Goal: Task Accomplishment & Management: Use online tool/utility

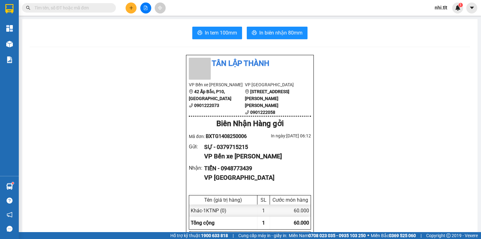
scroll to position [38, 0]
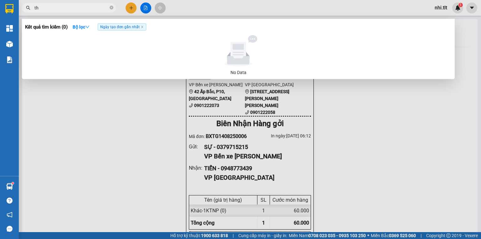
type input "thị"
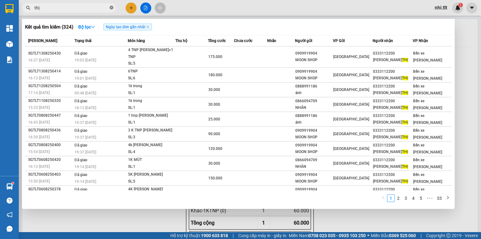
click at [111, 7] on icon "close-circle" at bounding box center [112, 8] width 4 height 4
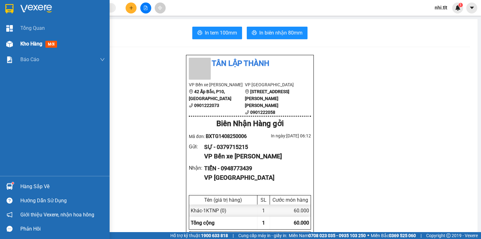
click at [23, 42] on span "Kho hàng" at bounding box center [31, 44] width 22 height 6
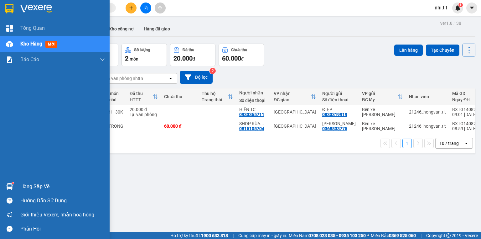
click at [17, 180] on div "Hàng sắp về" at bounding box center [55, 186] width 110 height 14
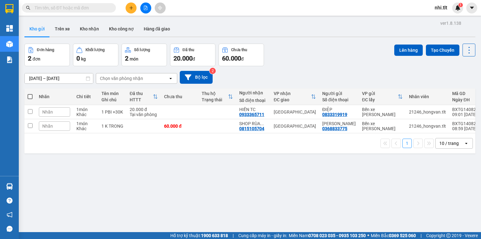
click at [336, 193] on section "Kết quả [PERSON_NAME] ( 324 ) Bộ lọc Ngày tạo [PERSON_NAME] nhất Mã ĐH Trạng th…" at bounding box center [240, 119] width 481 height 239
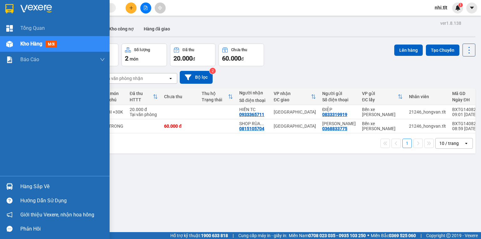
drag, startPoint x: 12, startPoint y: 185, endPoint x: 110, endPoint y: 175, distance: 98.5
click at [12, 185] on img at bounding box center [9, 186] width 7 height 7
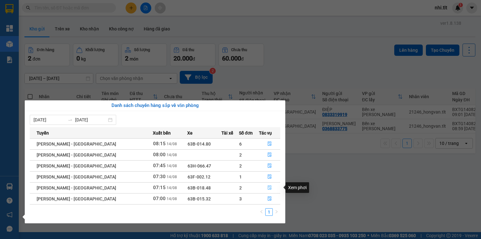
drag, startPoint x: 268, startPoint y: 186, endPoint x: 264, endPoint y: 192, distance: 7.9
click at [268, 186] on icon "file-done" at bounding box center [270, 187] width 4 height 4
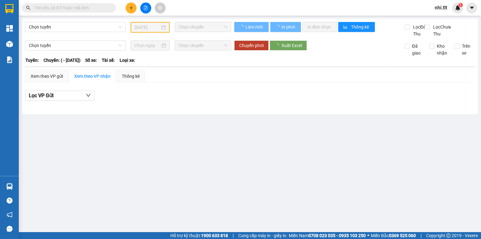
type input "[DATE]"
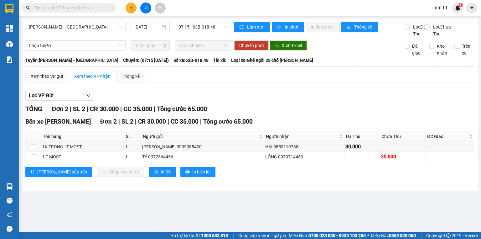
drag, startPoint x: 33, startPoint y: 145, endPoint x: 87, endPoint y: 175, distance: 62.3
click at [33, 140] on label at bounding box center [33, 136] width 5 height 7
click at [33, 139] on input "checkbox" at bounding box center [33, 136] width 5 height 5
checkbox input "true"
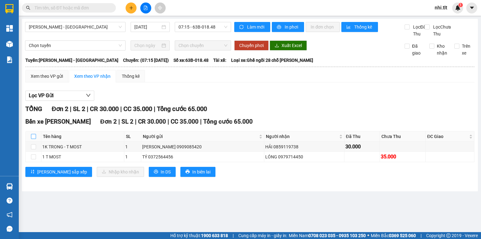
checkbox input "true"
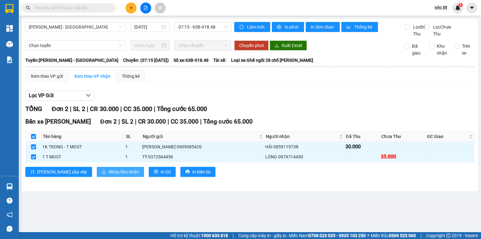
click at [109, 175] on span "Nhập kho nhận" at bounding box center [124, 171] width 30 height 7
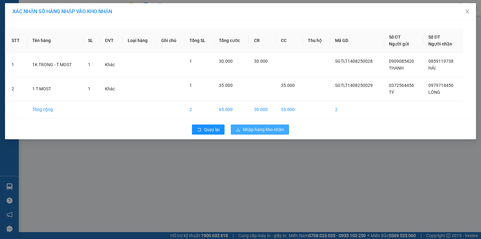
click at [267, 129] on span "Nhập hàng kho nhận" at bounding box center [263, 129] width 41 height 7
